Goal: Information Seeking & Learning: Learn about a topic

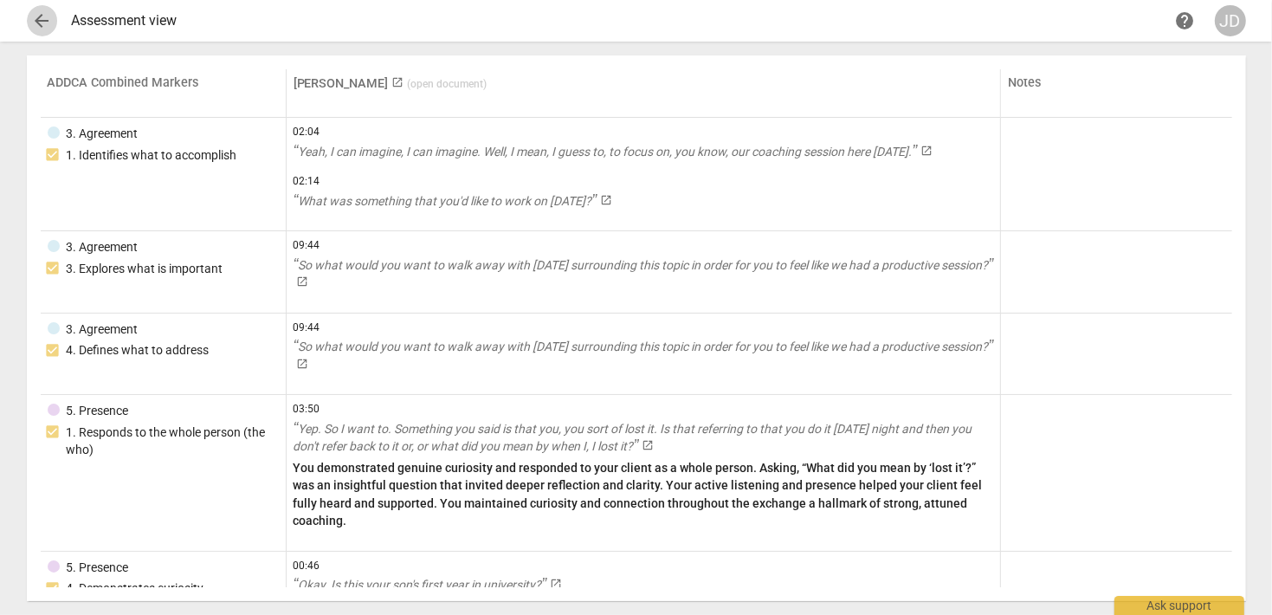
click at [38, 25] on span "arrow_back" at bounding box center [42, 20] width 21 height 21
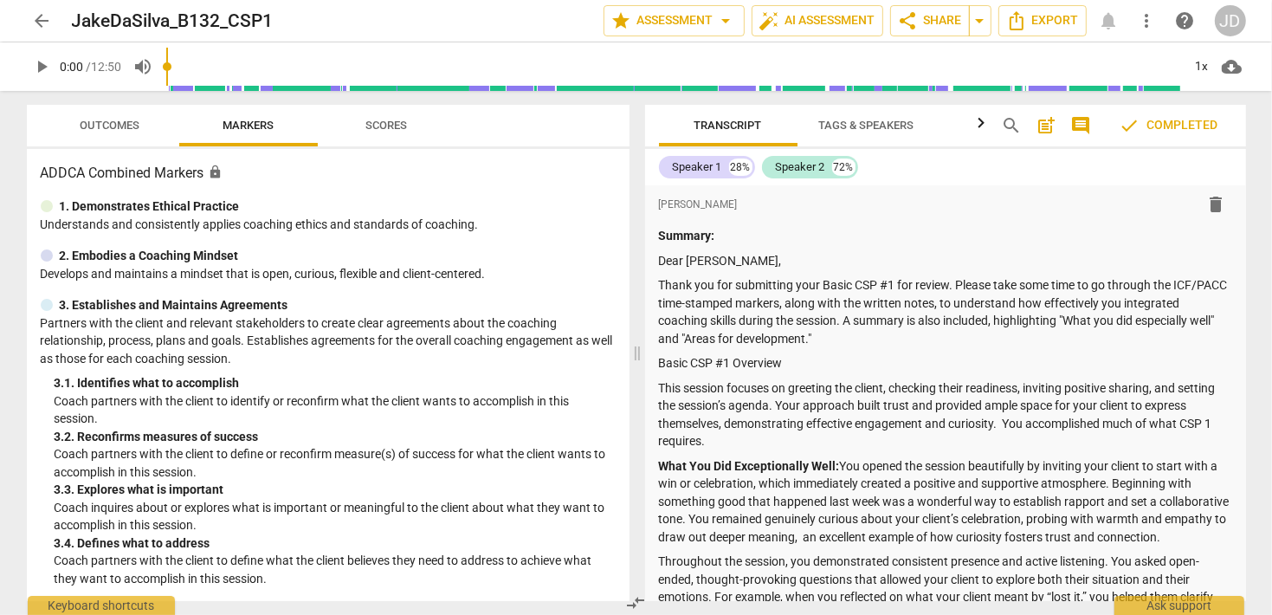
click at [982, 123] on icon "button" at bounding box center [981, 122] width 6 height 10
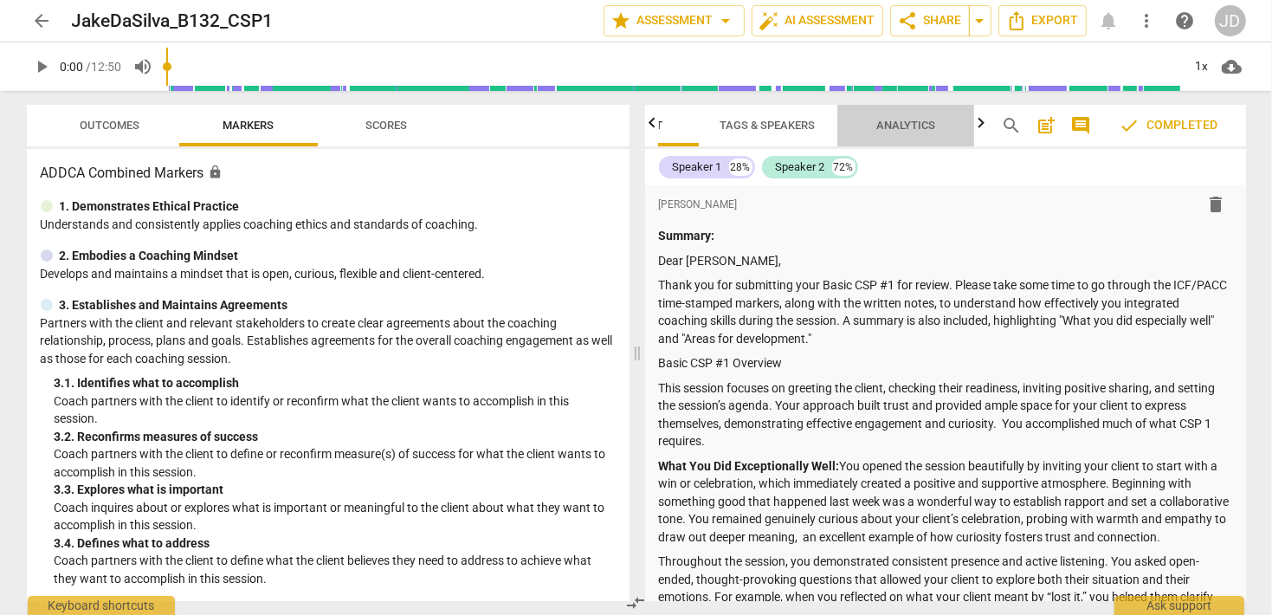
click at [902, 120] on span "Analytics" at bounding box center [906, 125] width 59 height 13
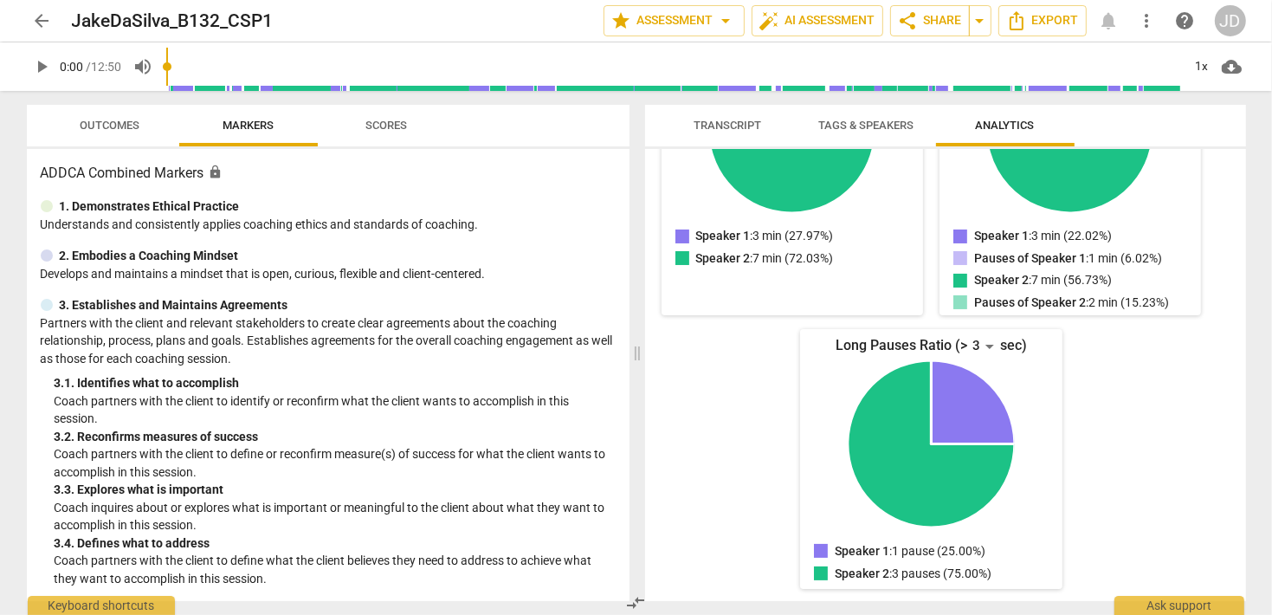
scroll to position [0, 0]
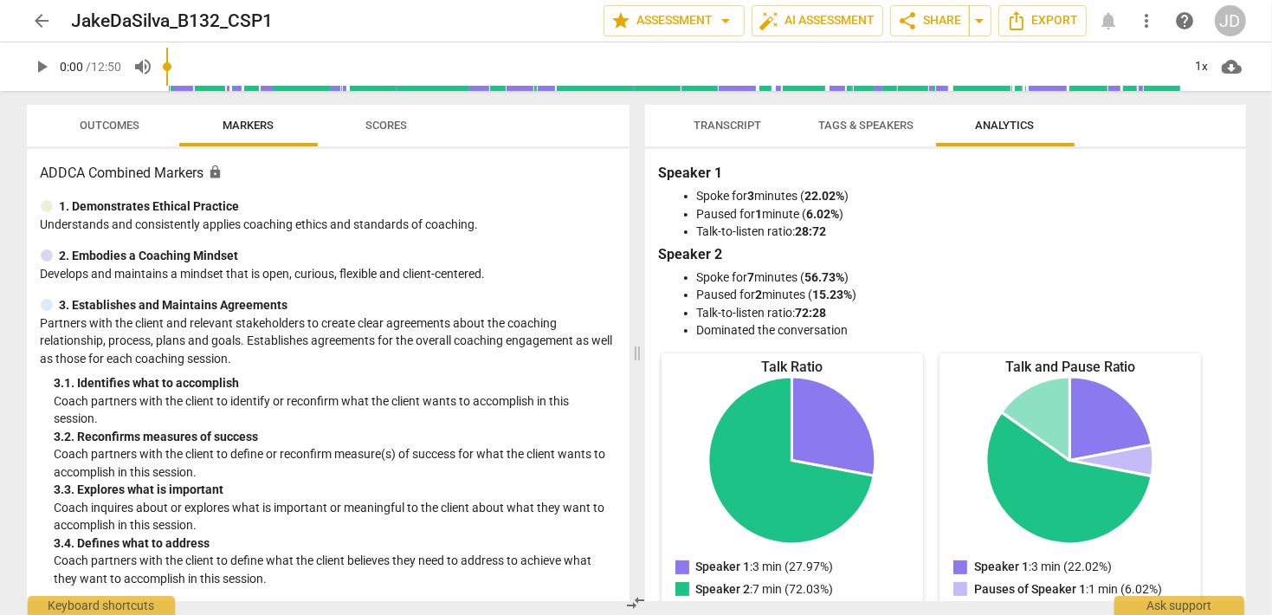
click at [855, 122] on span "Tags & Speakers" at bounding box center [866, 125] width 95 height 13
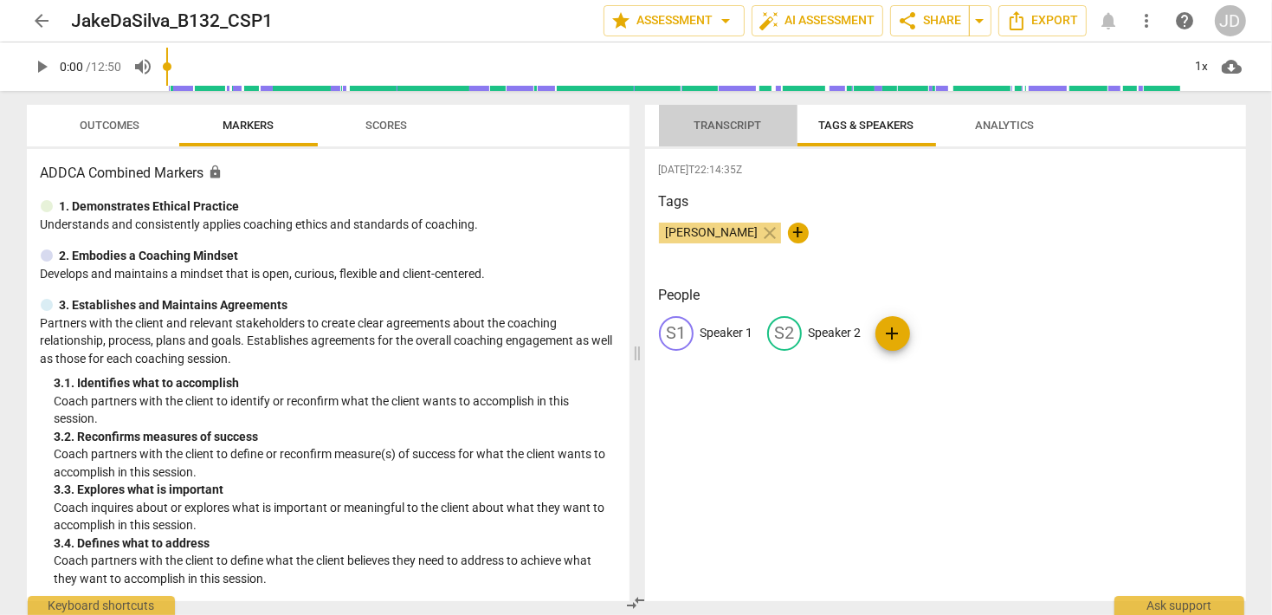
click at [728, 129] on span "Transcript" at bounding box center [729, 125] width 68 height 13
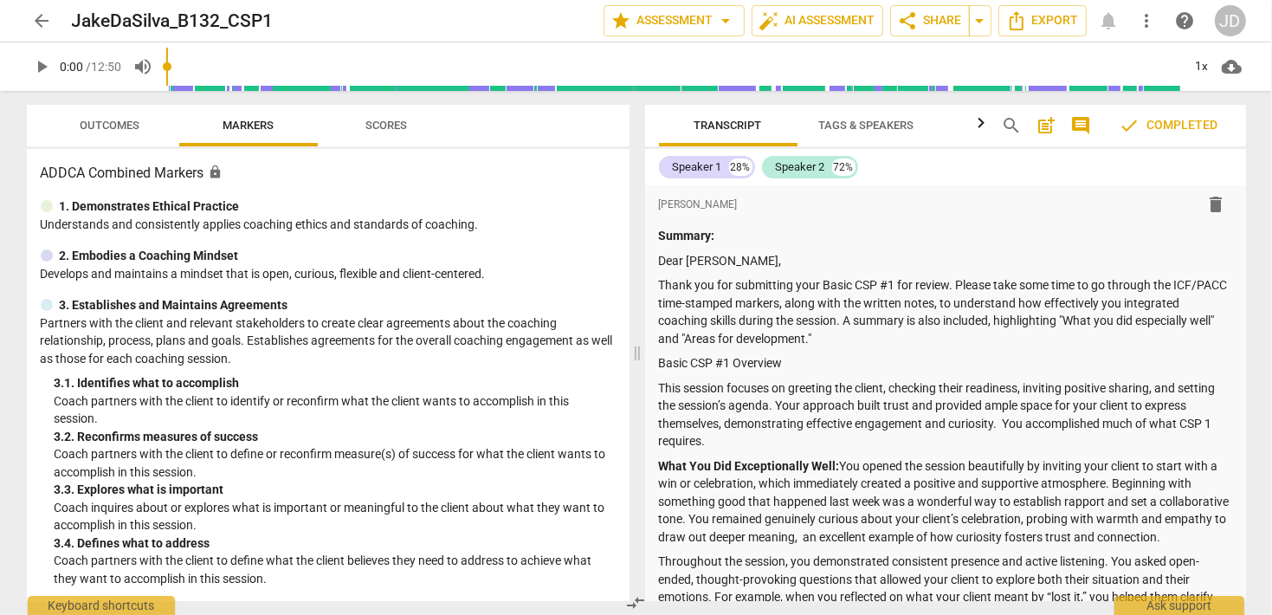
click at [43, 25] on span "arrow_back" at bounding box center [42, 20] width 21 height 21
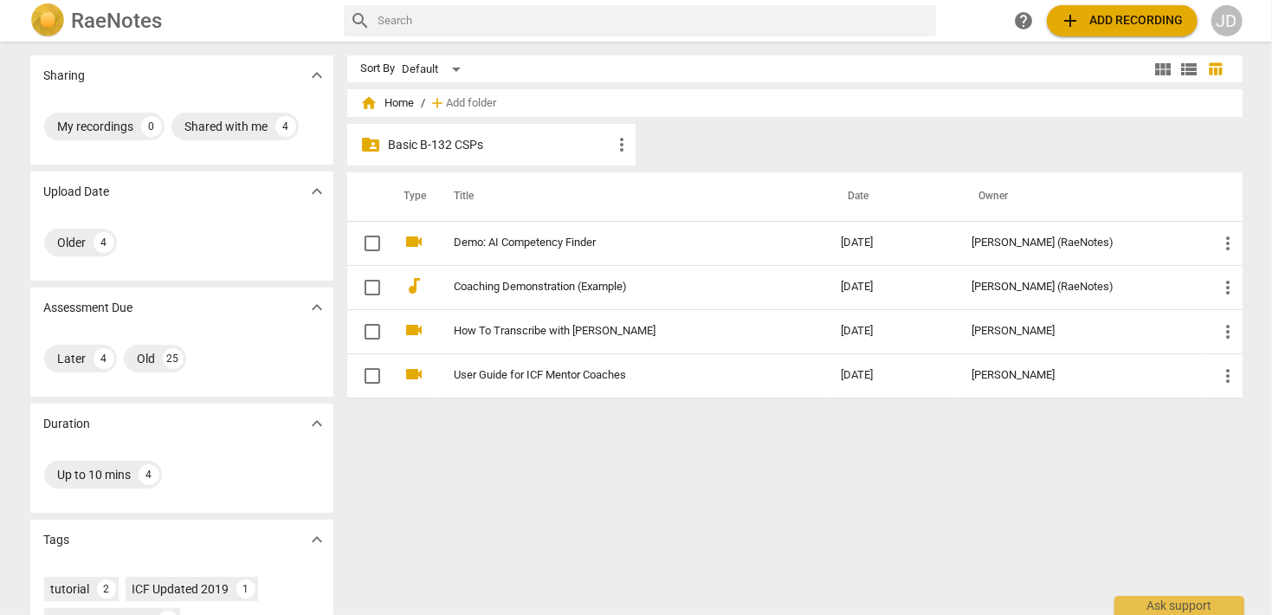
click at [488, 147] on p "Basic B-132 CSPs" at bounding box center [500, 145] width 223 height 18
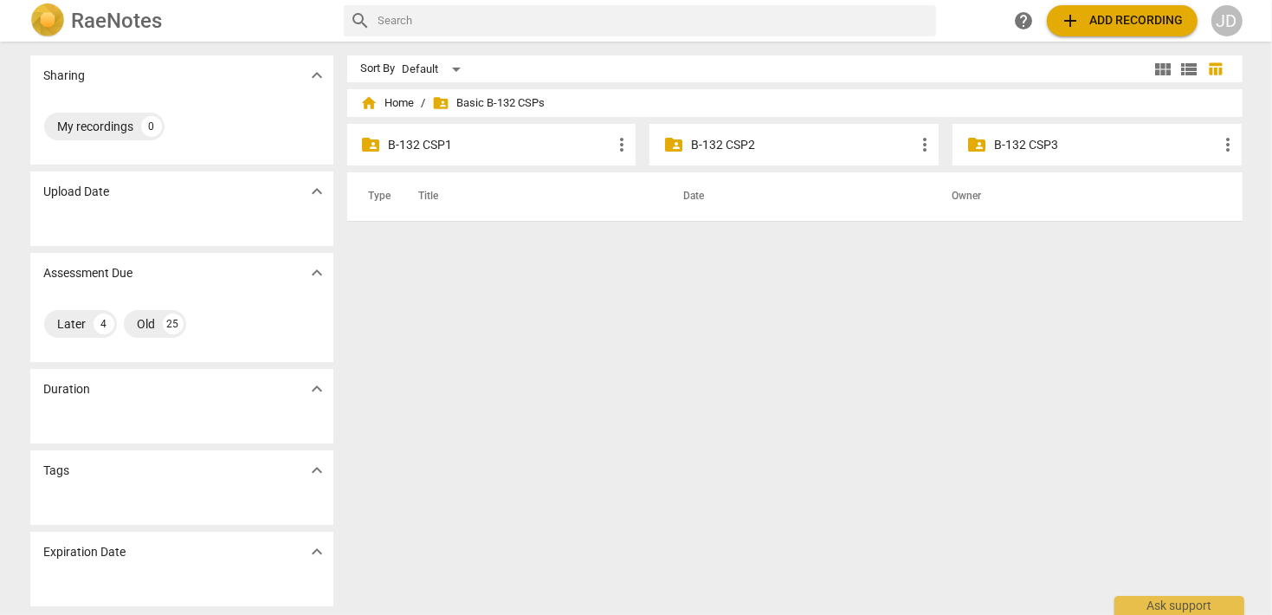
click at [473, 143] on p "B-132 CSP1" at bounding box center [500, 145] width 223 height 18
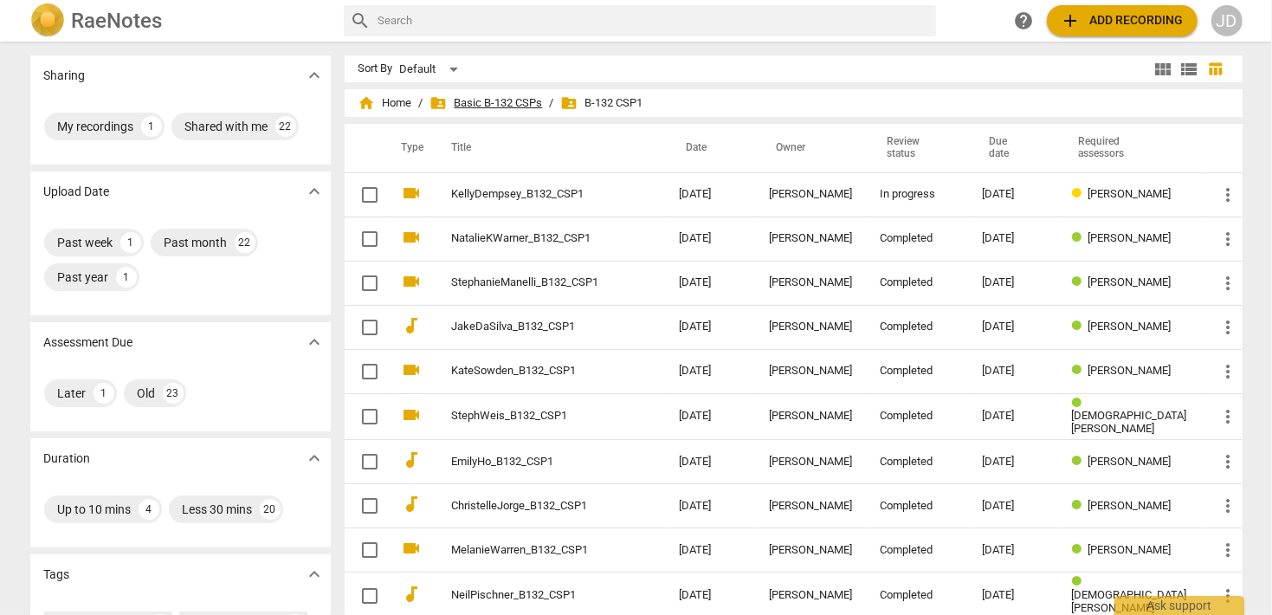
click at [484, 108] on span "folder_shared Basic B-132 CSPs" at bounding box center [487, 102] width 113 height 17
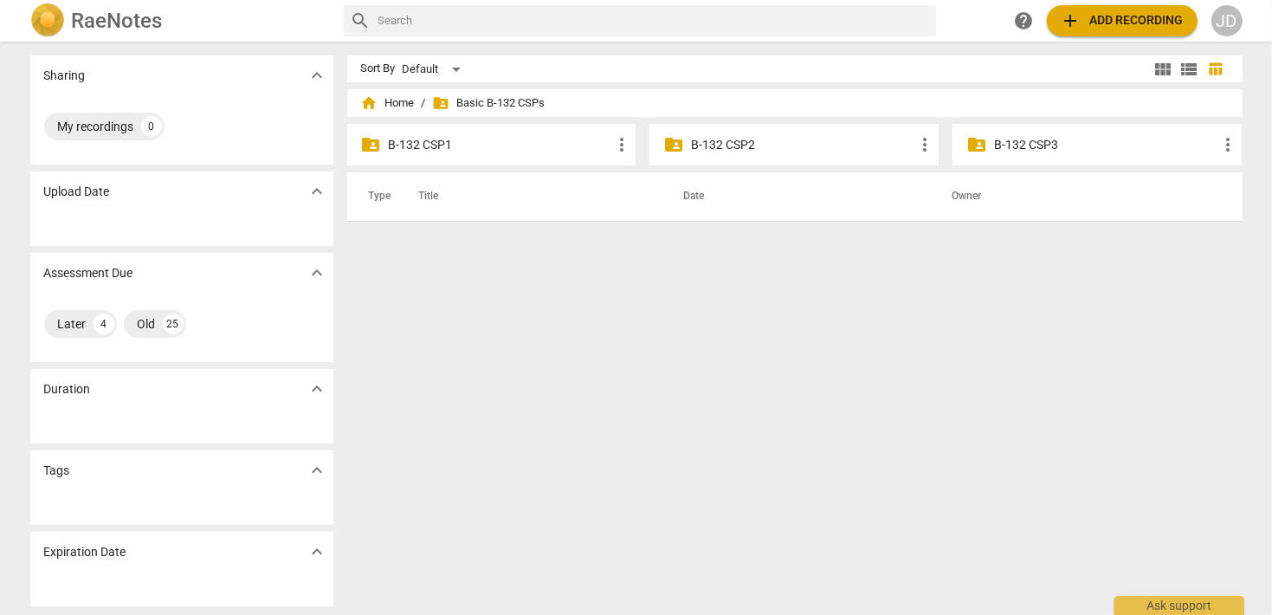
click at [719, 139] on p "B-132 CSP2" at bounding box center [802, 145] width 223 height 18
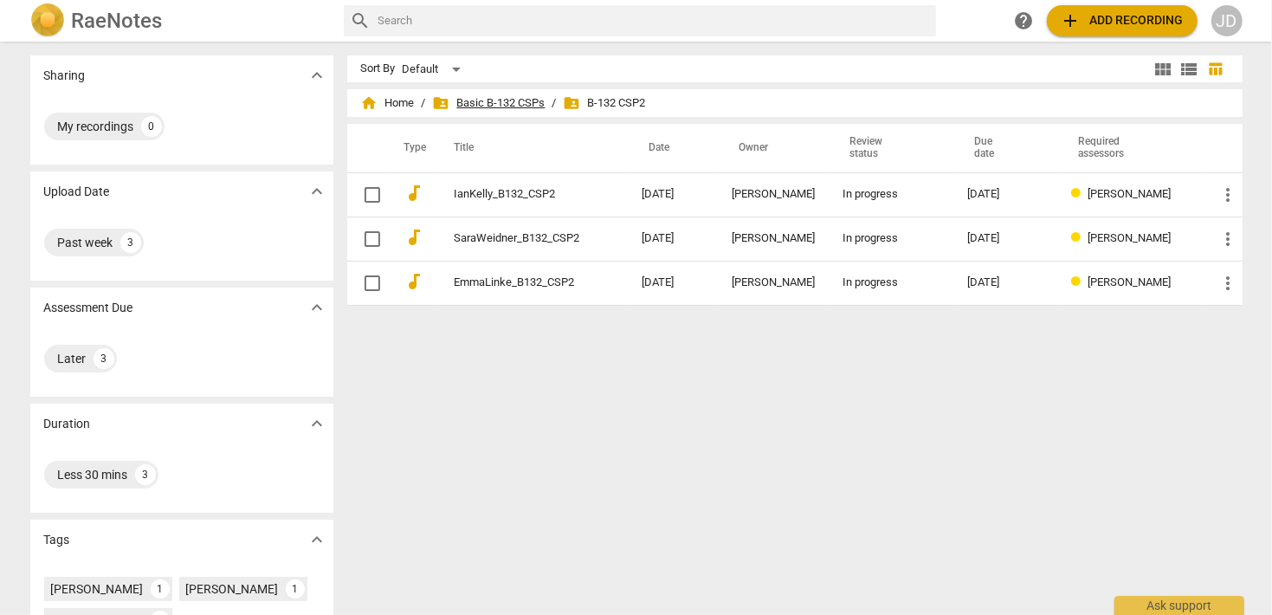
click at [457, 103] on span "folder_shared Basic B-132 CSPs" at bounding box center [489, 102] width 113 height 17
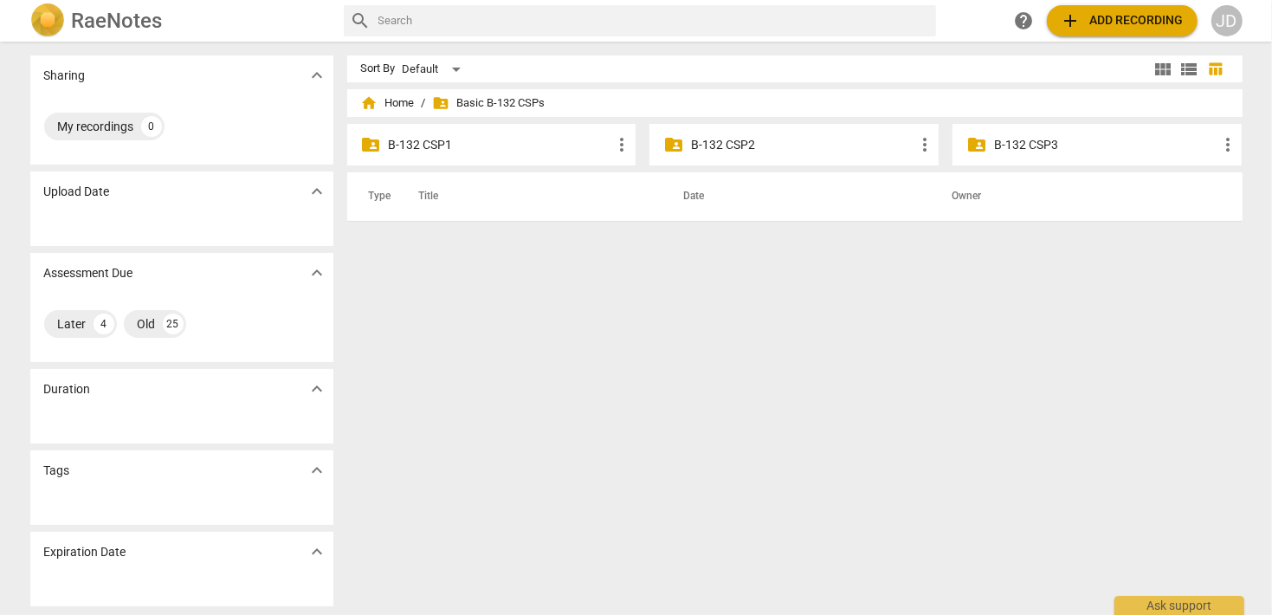
click at [465, 156] on div "folder_shared B-132 CSP1 more_vert" at bounding box center [491, 145] width 289 height 42
click at [450, 143] on p "B-132 CSP1" at bounding box center [500, 145] width 223 height 18
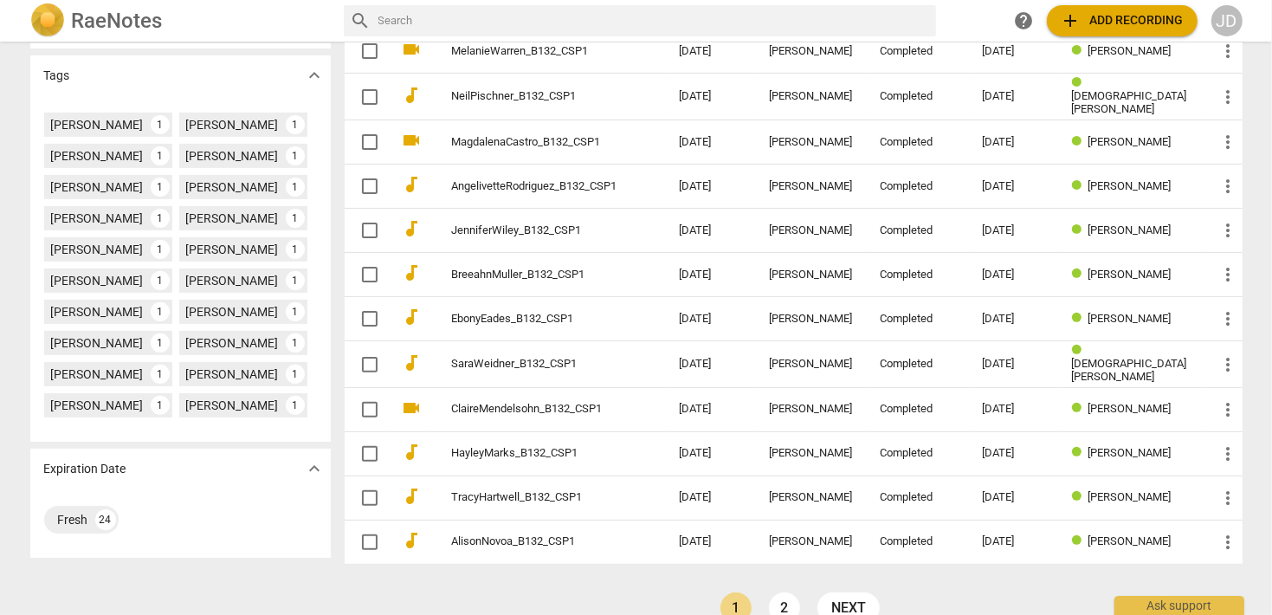
scroll to position [518, 0]
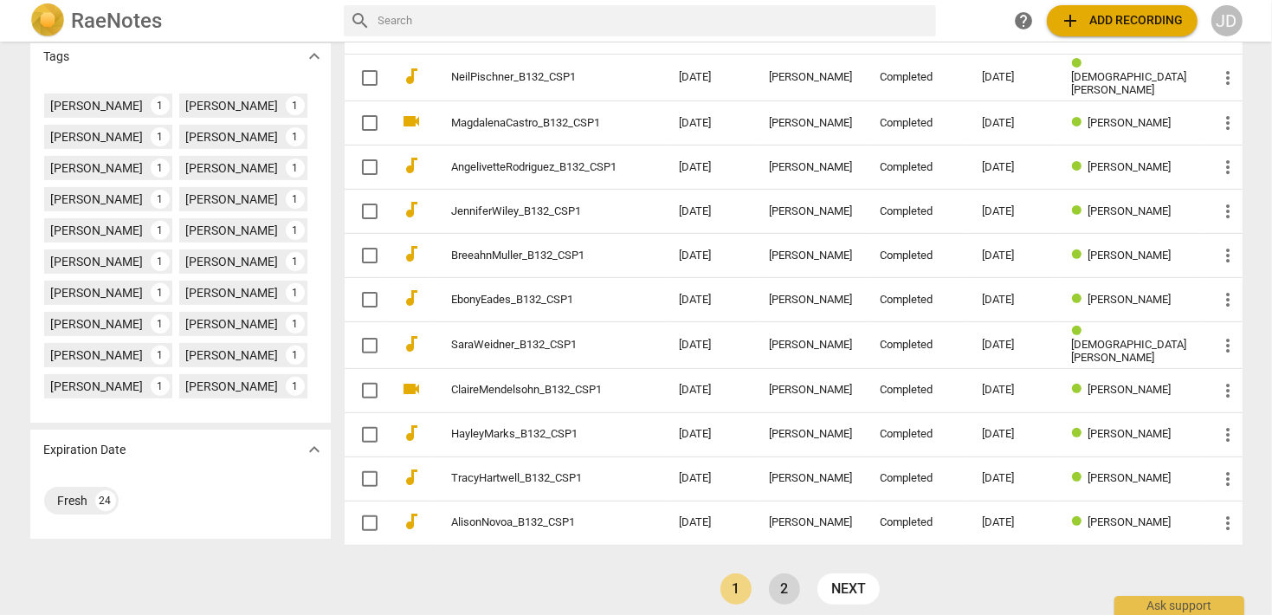
click at [790, 576] on link "2" at bounding box center [784, 588] width 31 height 31
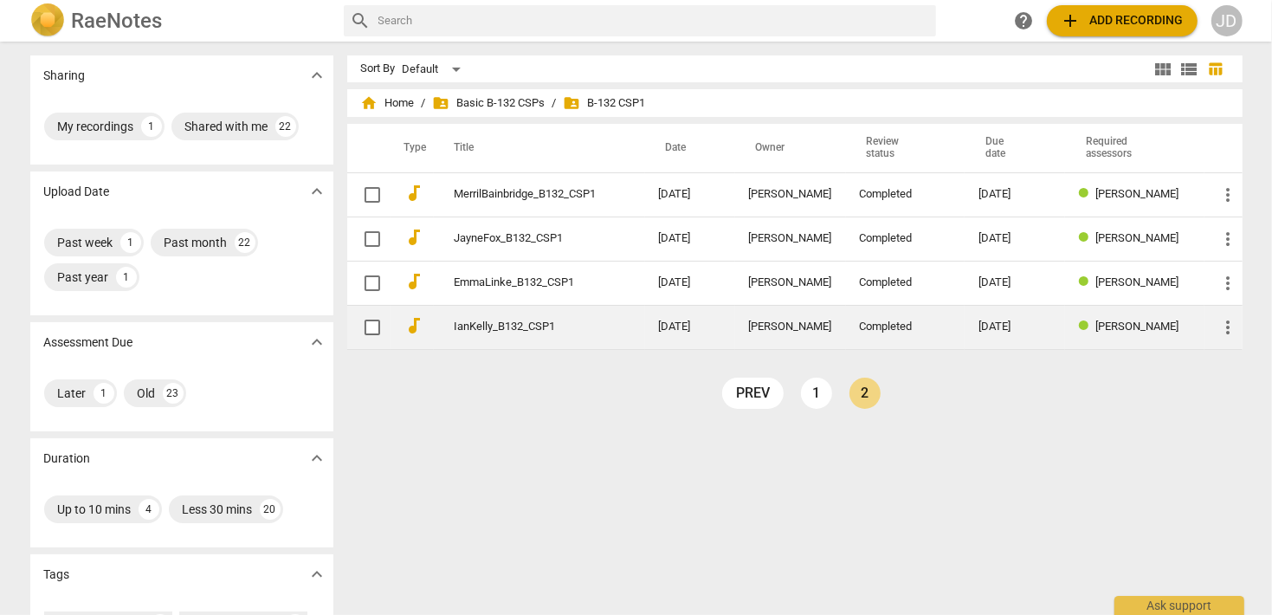
click at [514, 327] on link "IanKelly_B132_CSP1" at bounding box center [526, 326] width 142 height 13
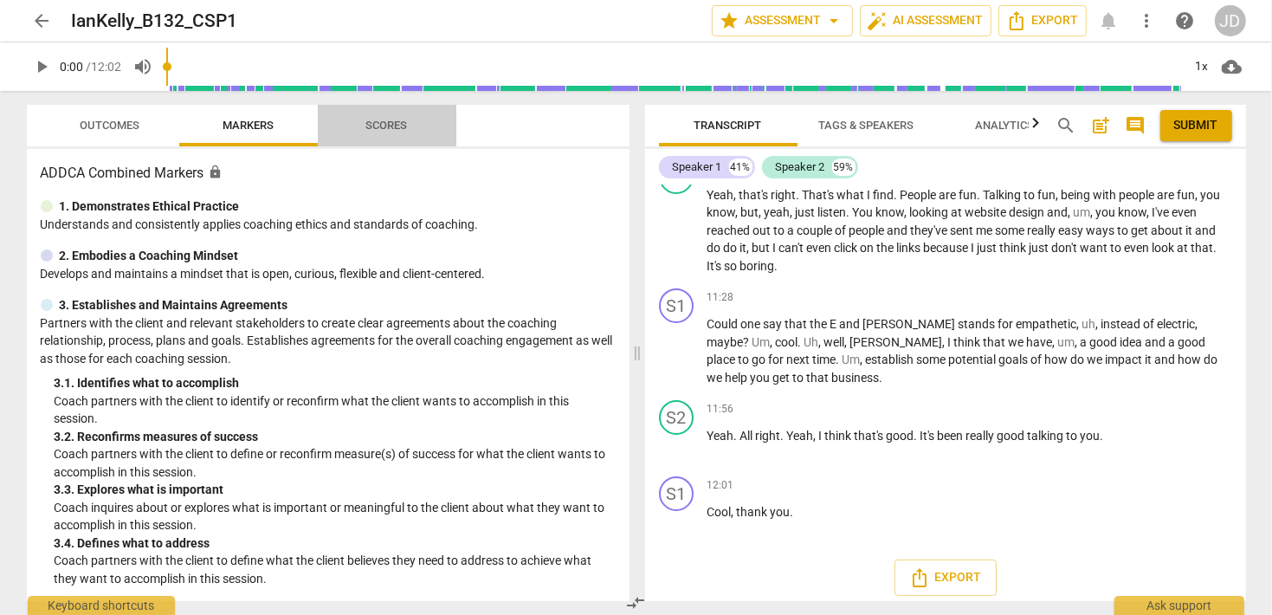
click at [384, 119] on span "Scores" at bounding box center [387, 125] width 42 height 13
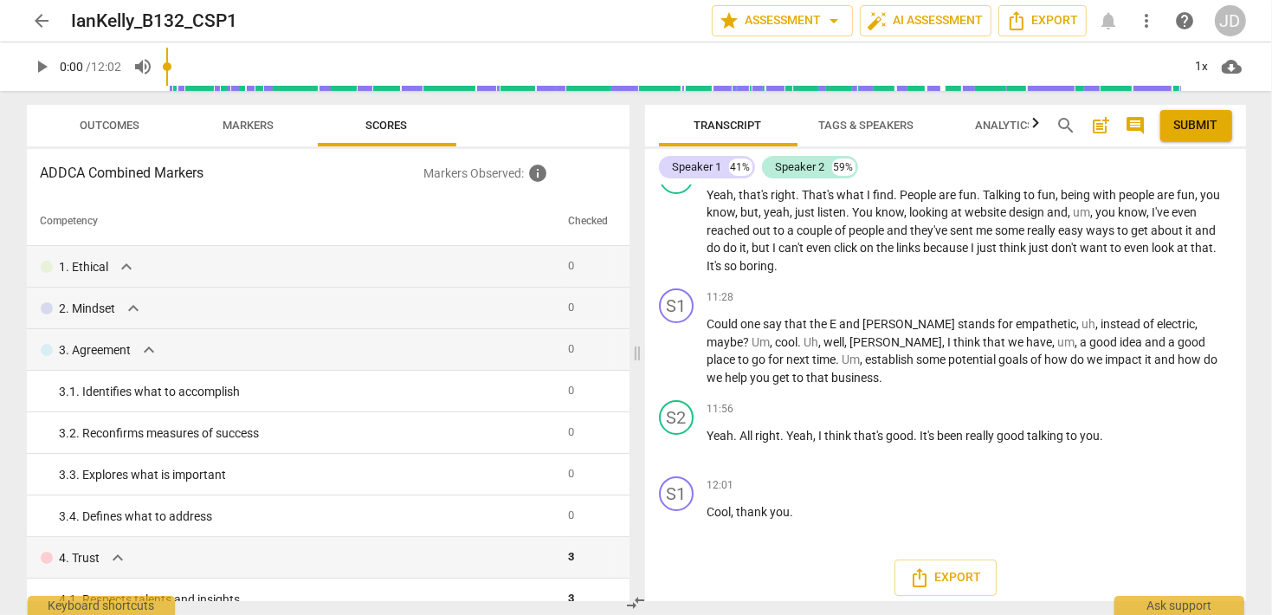
click at [49, 16] on span "arrow_back" at bounding box center [42, 20] width 21 height 21
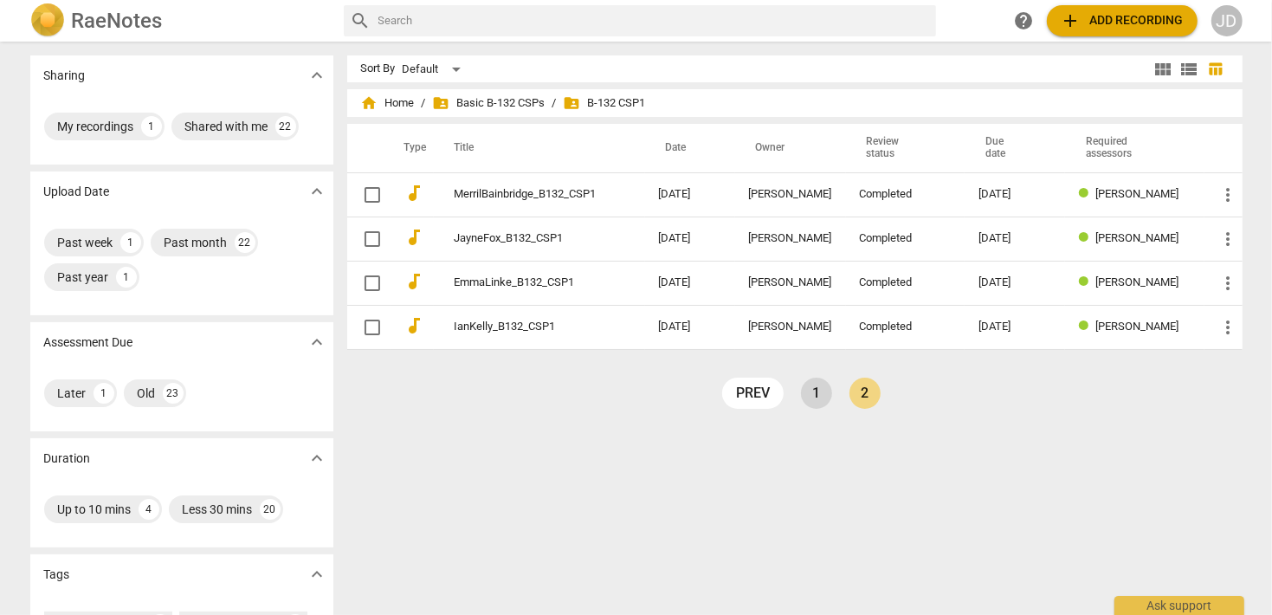
click at [801, 394] on link "1" at bounding box center [816, 393] width 31 height 31
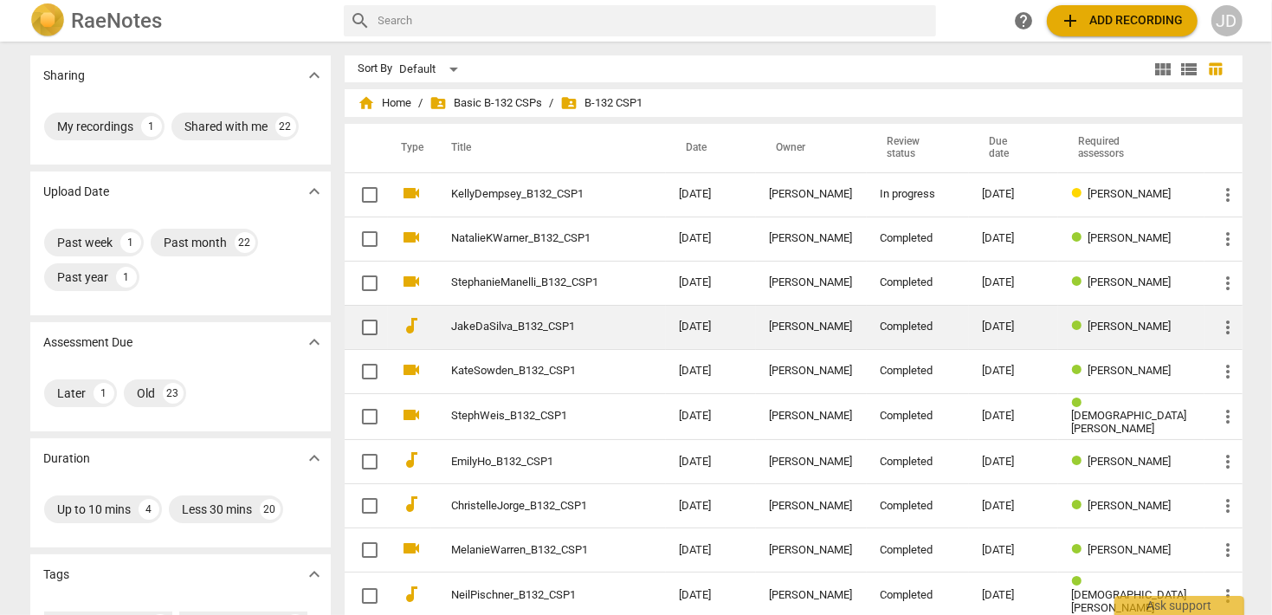
click at [505, 324] on link "JakeDaSilva_B132_CSP1" at bounding box center [534, 326] width 165 height 13
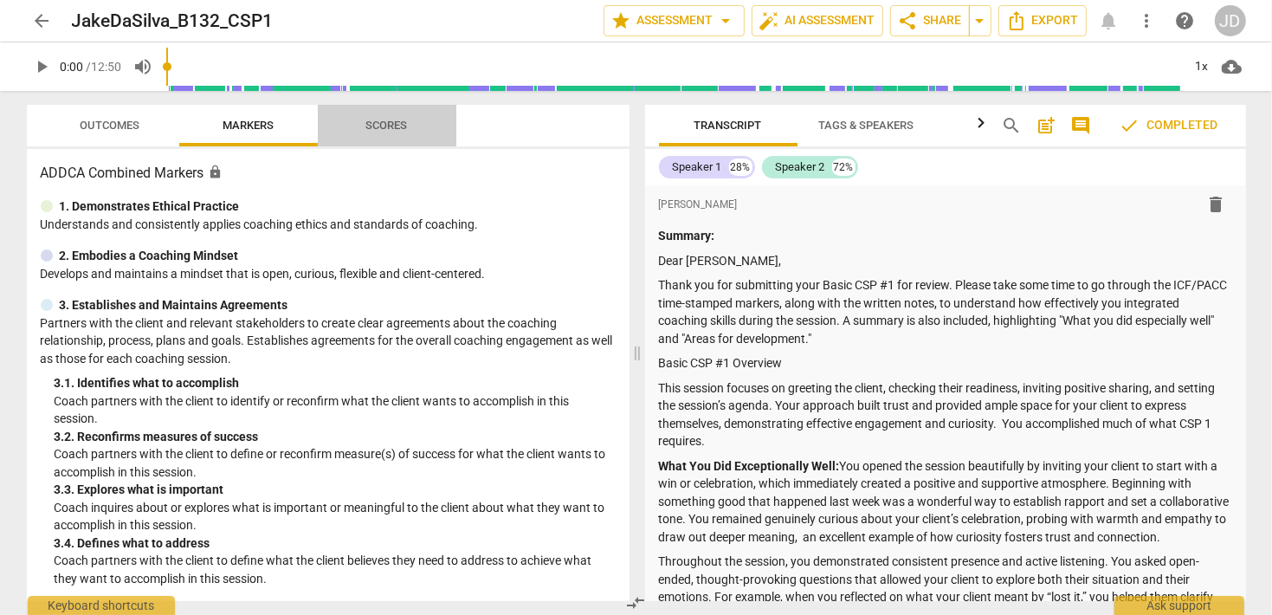
click at [380, 131] on span "Scores" at bounding box center [387, 125] width 42 height 13
